Goal: Information Seeking & Learning: Learn about a topic

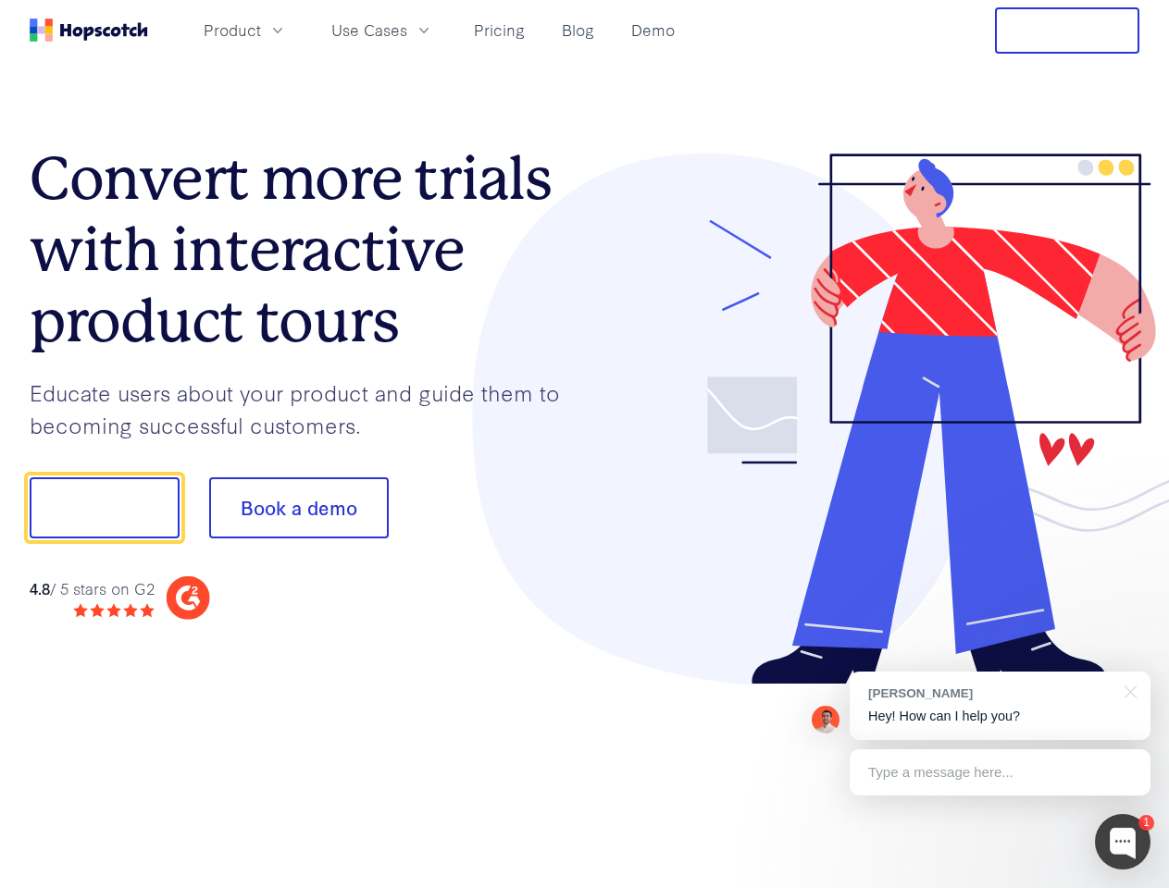
click at [585, 444] on div at bounding box center [862, 420] width 555 height 532
click at [261, 30] on span "Product" at bounding box center [232, 30] width 57 height 23
click at [407, 30] on span "Use Cases" at bounding box center [369, 30] width 76 height 23
click at [1067, 31] on button "Free Trial" at bounding box center [1067, 30] width 144 height 46
click at [104, 508] on button "Show me!" at bounding box center [105, 507] width 150 height 61
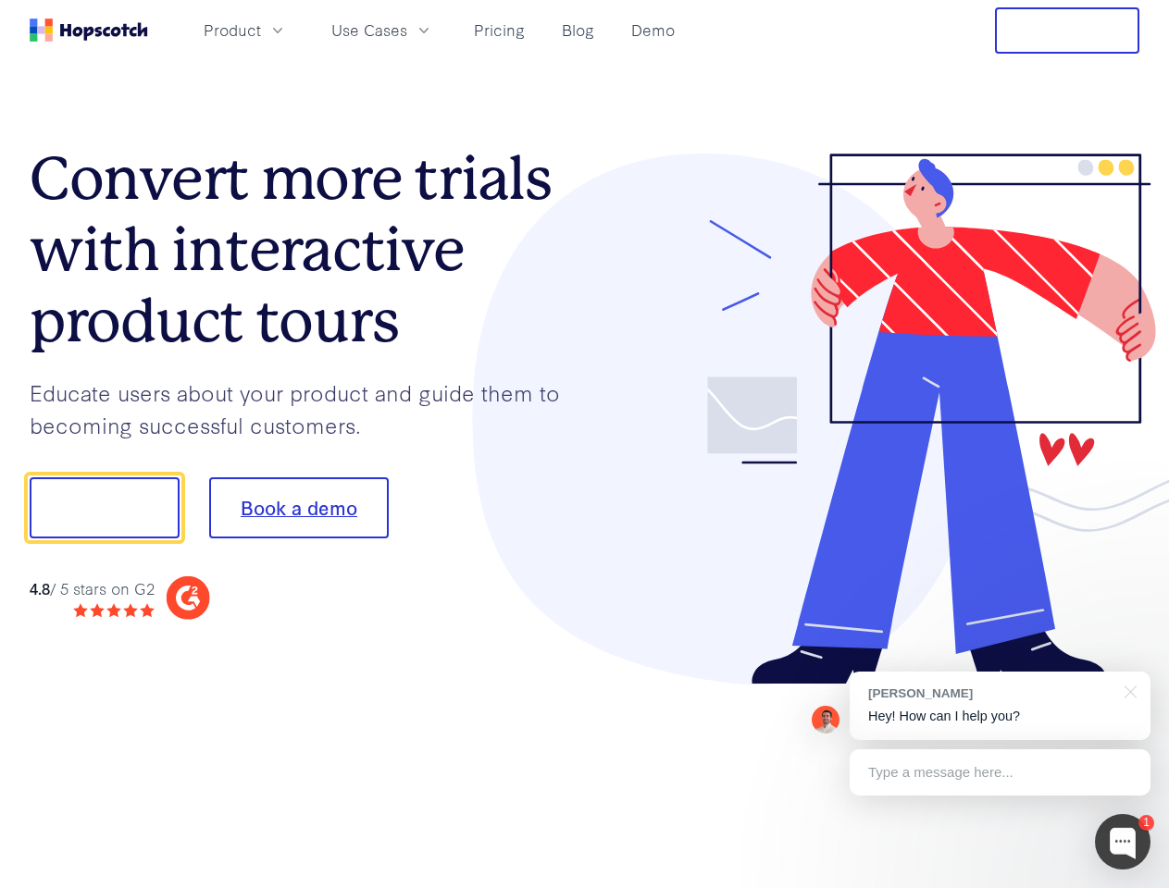
click at [298, 508] on button "Book a demo" at bounding box center [299, 507] width 180 height 61
click at [1122, 842] on div at bounding box center [1123, 842] width 56 height 56
click at [999, 706] on div "[PERSON_NAME] Hey! How can I help you?" at bounding box center [999, 706] width 301 height 68
click at [1127, 690] on div at bounding box center [976, 505] width 347 height 617
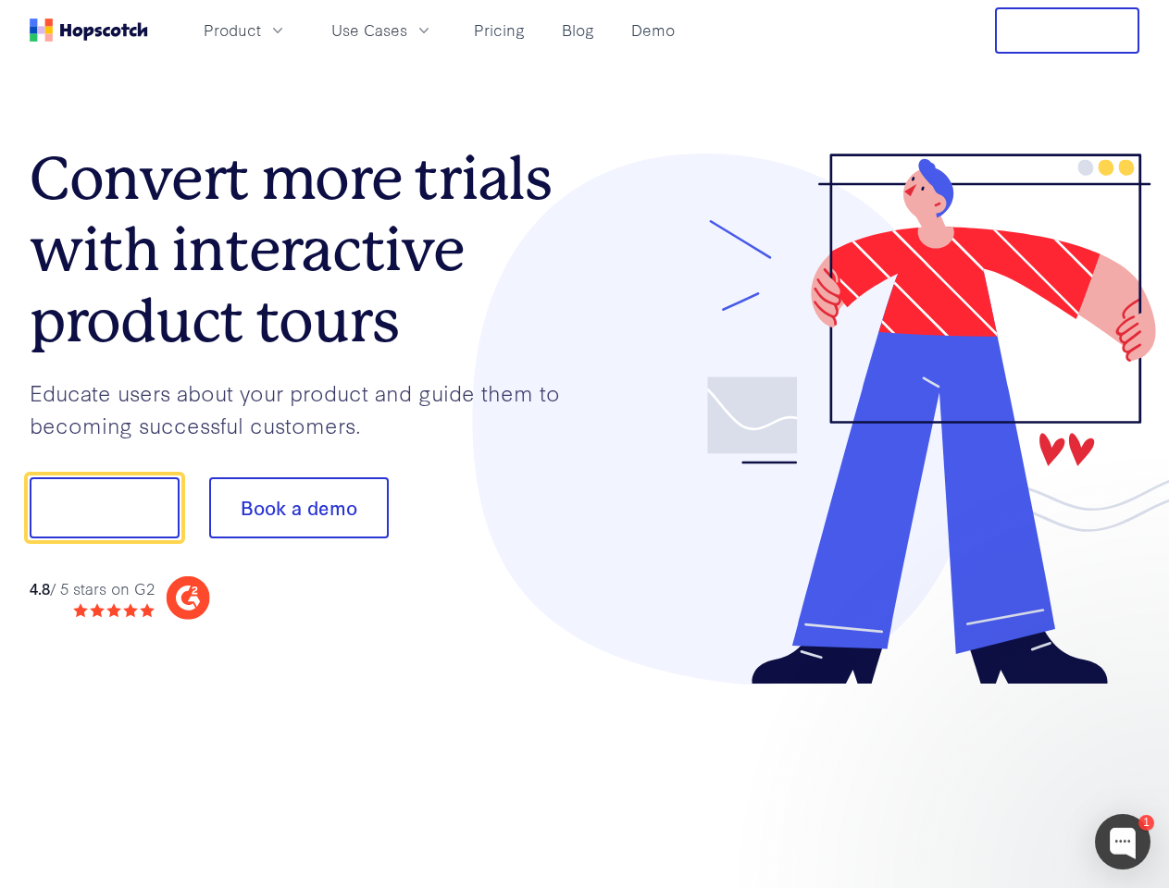
click at [999, 773] on div at bounding box center [976, 629] width 347 height 369
